Goal: Ask a question

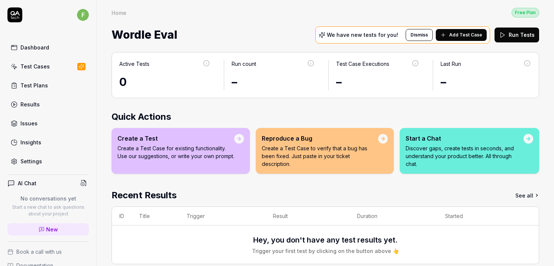
click at [33, 160] on div "Settings" at bounding box center [31, 161] width 22 height 8
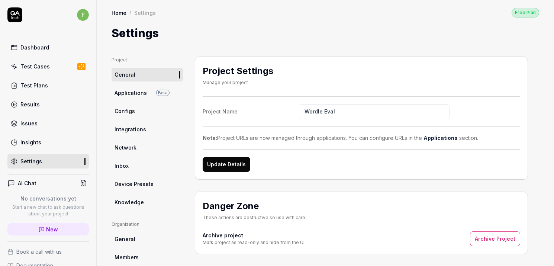
click at [128, 169] on link "Inbox" at bounding box center [147, 166] width 71 height 14
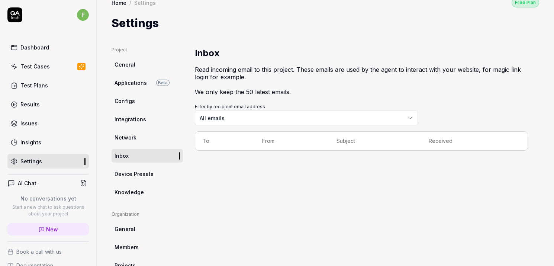
scroll to position [13, 0]
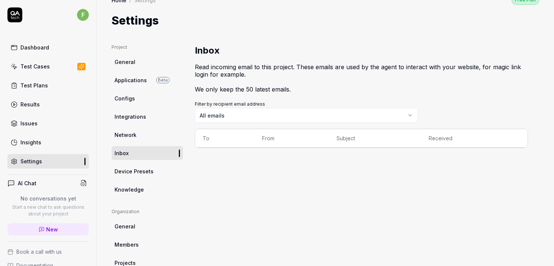
click at [39, 90] on link "Test Plans" at bounding box center [47, 85] width 81 height 15
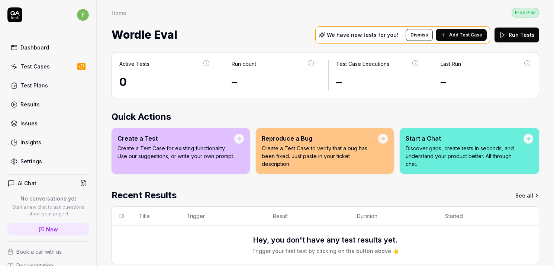
click at [38, 165] on link "Settings" at bounding box center [47, 161] width 81 height 15
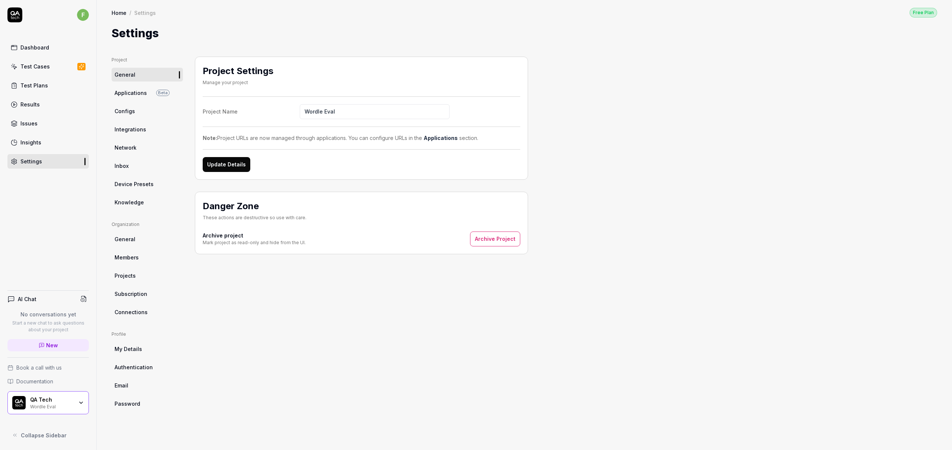
click at [59, 266] on link "New" at bounding box center [47, 345] width 81 height 12
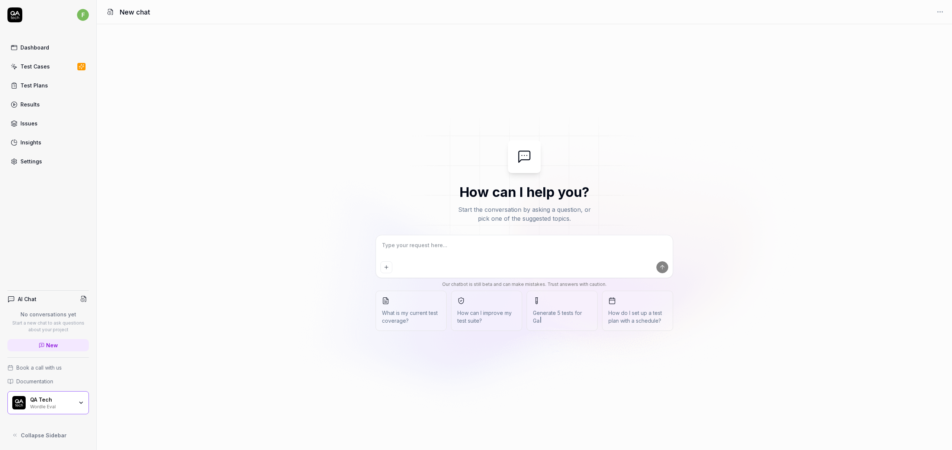
click at [442, 252] on textarea at bounding box center [525, 249] width 288 height 19
type textarea "*"
